Goal: Task Accomplishment & Management: Manage account settings

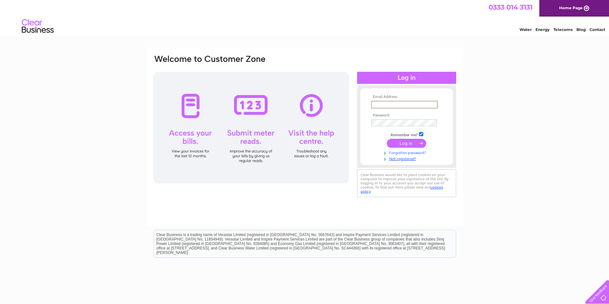
click at [408, 154] on link "Forgotten password?" at bounding box center [407, 153] width 73 height 6
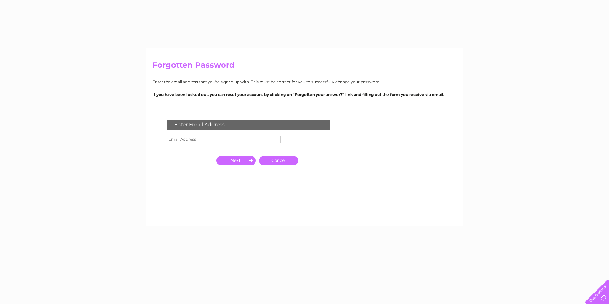
drag, startPoint x: 0, startPoint y: 0, endPoint x: 234, endPoint y: 141, distance: 272.9
click at [234, 141] on input "text" at bounding box center [248, 139] width 66 height 7
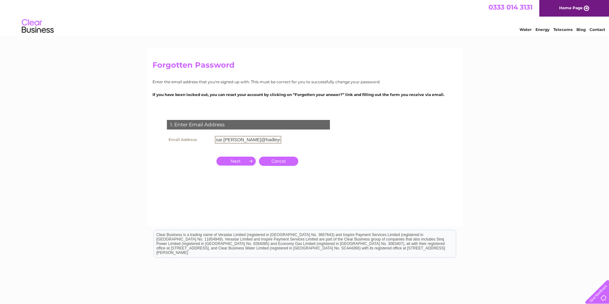
scroll to position [0, 5]
click at [217, 140] on input "sar.mountford@hadleyrowe.co.uk" at bounding box center [248, 140] width 66 height 8
type input "[PERSON_NAME][EMAIL_ADDRESS][PERSON_NAME][DOMAIN_NAME]"
click at [229, 162] on input "button" at bounding box center [235, 161] width 39 height 9
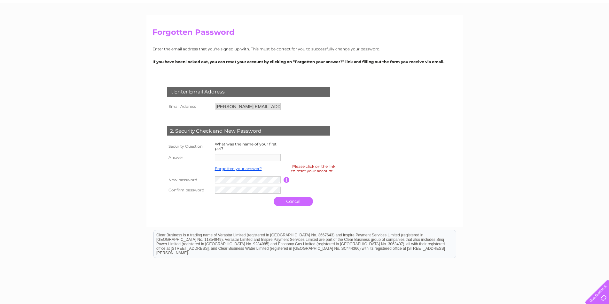
scroll to position [69, 0]
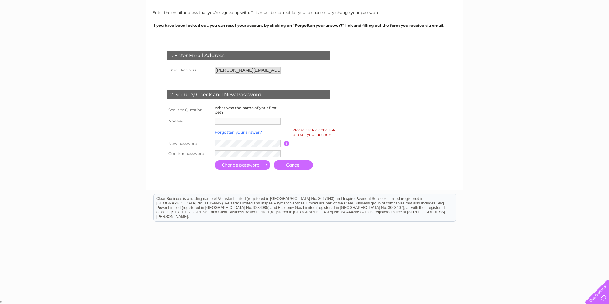
click at [234, 132] on link "Forgotten your answer?" at bounding box center [238, 132] width 47 height 5
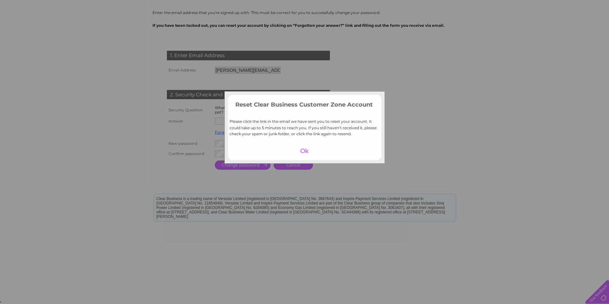
click at [156, 140] on div "Reset Clear Business Customer Zone Account Please click the link in the email w…" at bounding box center [304, 152] width 609 height 304
click at [427, 77] on div "Reset Clear Business Customer Zone Account Please click the link in the email w…" at bounding box center [304, 152] width 609 height 304
click at [305, 150] on div at bounding box center [304, 151] width 39 height 9
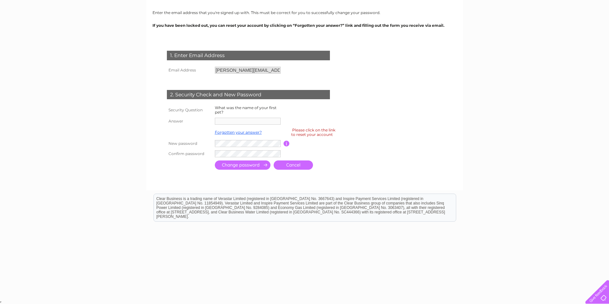
scroll to position [37, 0]
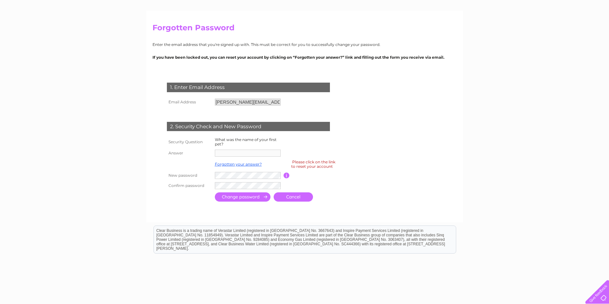
click at [297, 197] on link "Cancel" at bounding box center [292, 197] width 39 height 9
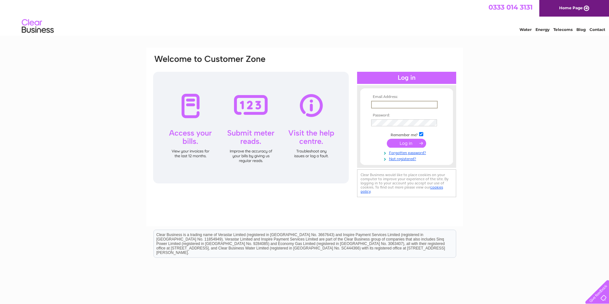
click at [392, 103] on input "text" at bounding box center [404, 105] width 66 height 8
type input "[PERSON_NAME][EMAIL_ADDRESS][PERSON_NAME][DOMAIN_NAME]"
click at [440, 108] on td "[PERSON_NAME][EMAIL_ADDRESS][PERSON_NAME][DOMAIN_NAME]" at bounding box center [406, 104] width 74 height 10
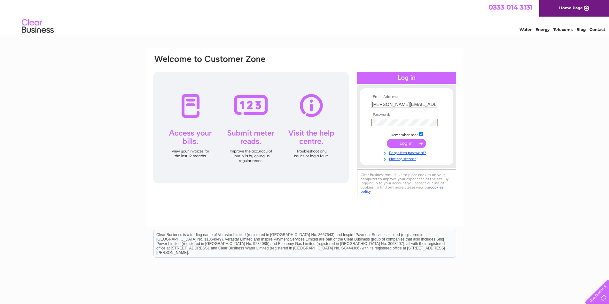
click at [405, 142] on input "submit" at bounding box center [406, 143] width 39 height 9
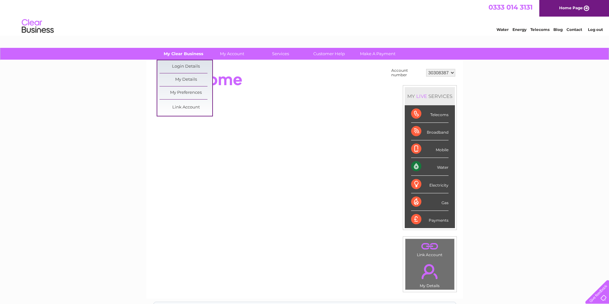
click at [177, 55] on link "My Clear Business" at bounding box center [183, 54] width 53 height 12
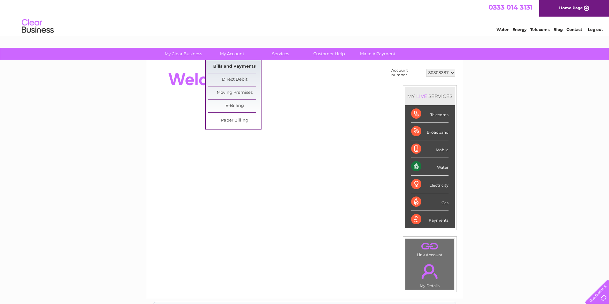
click at [235, 66] on link "Bills and Payments" at bounding box center [234, 66] width 53 height 13
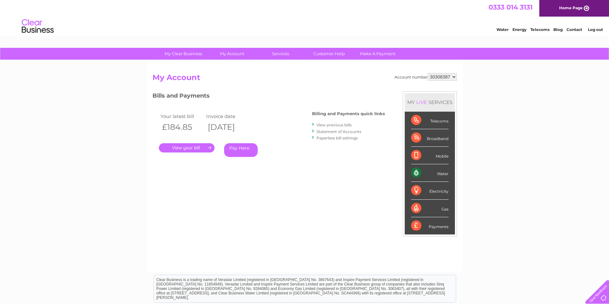
click at [189, 147] on link "." at bounding box center [187, 147] width 56 height 9
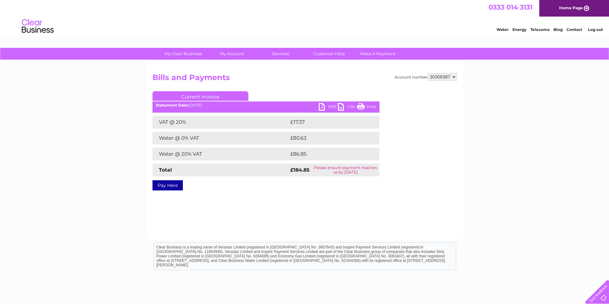
click at [361, 107] on link "Print" at bounding box center [366, 107] width 19 height 9
click at [320, 106] on link "PDF" at bounding box center [328, 107] width 19 height 9
